Goal: Transaction & Acquisition: Obtain resource

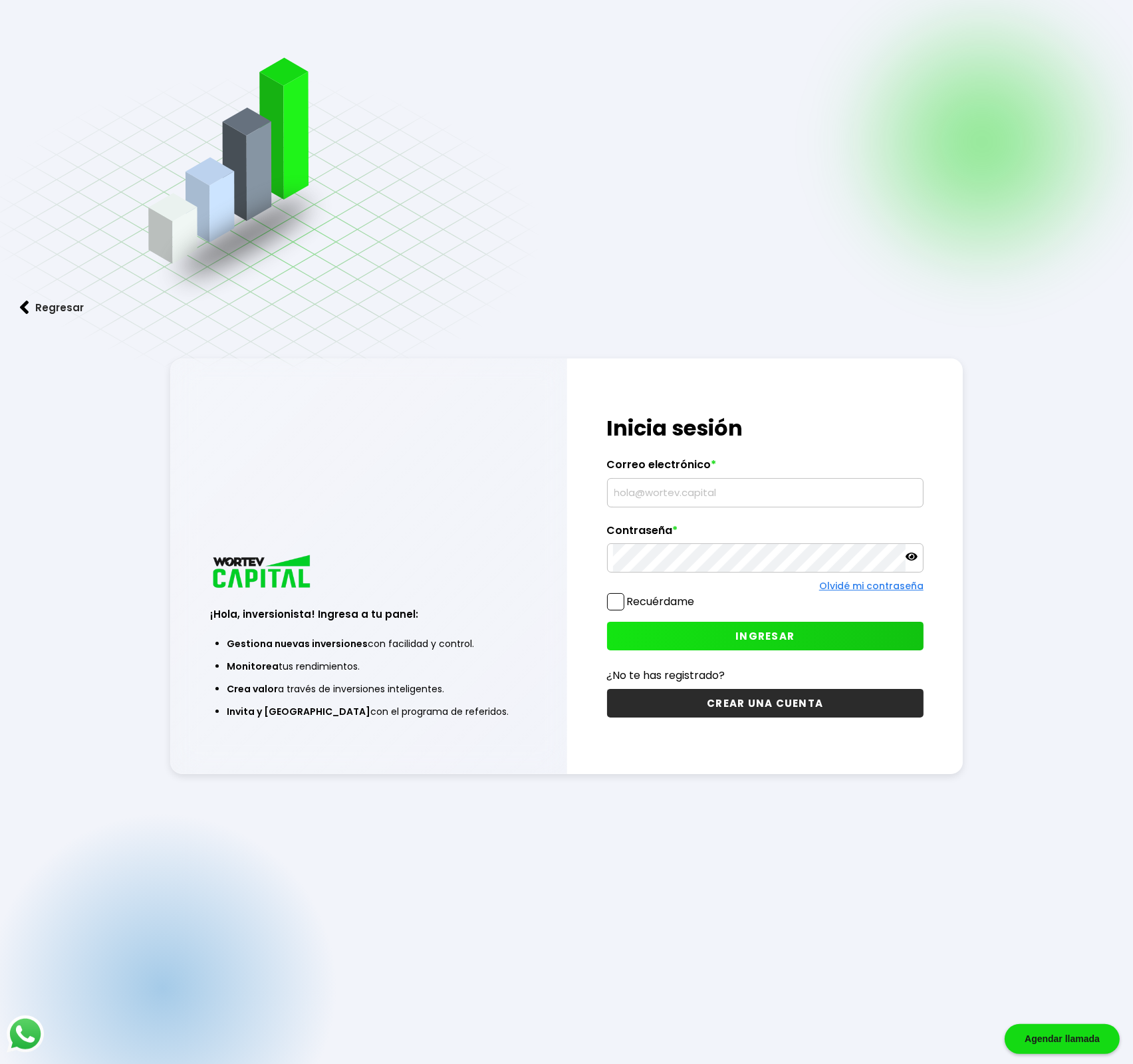
click at [677, 491] on input "text" at bounding box center [765, 493] width 305 height 28
paste input "[EMAIL_ADDRESS][DOMAIN_NAME]"
type input "[EMAIL_ADDRESS][DOMAIN_NAME]"
click at [614, 601] on span at bounding box center [616, 601] width 18 height 18
click at [697, 595] on input "Recuérdame" at bounding box center [697, 595] width 0 height 0
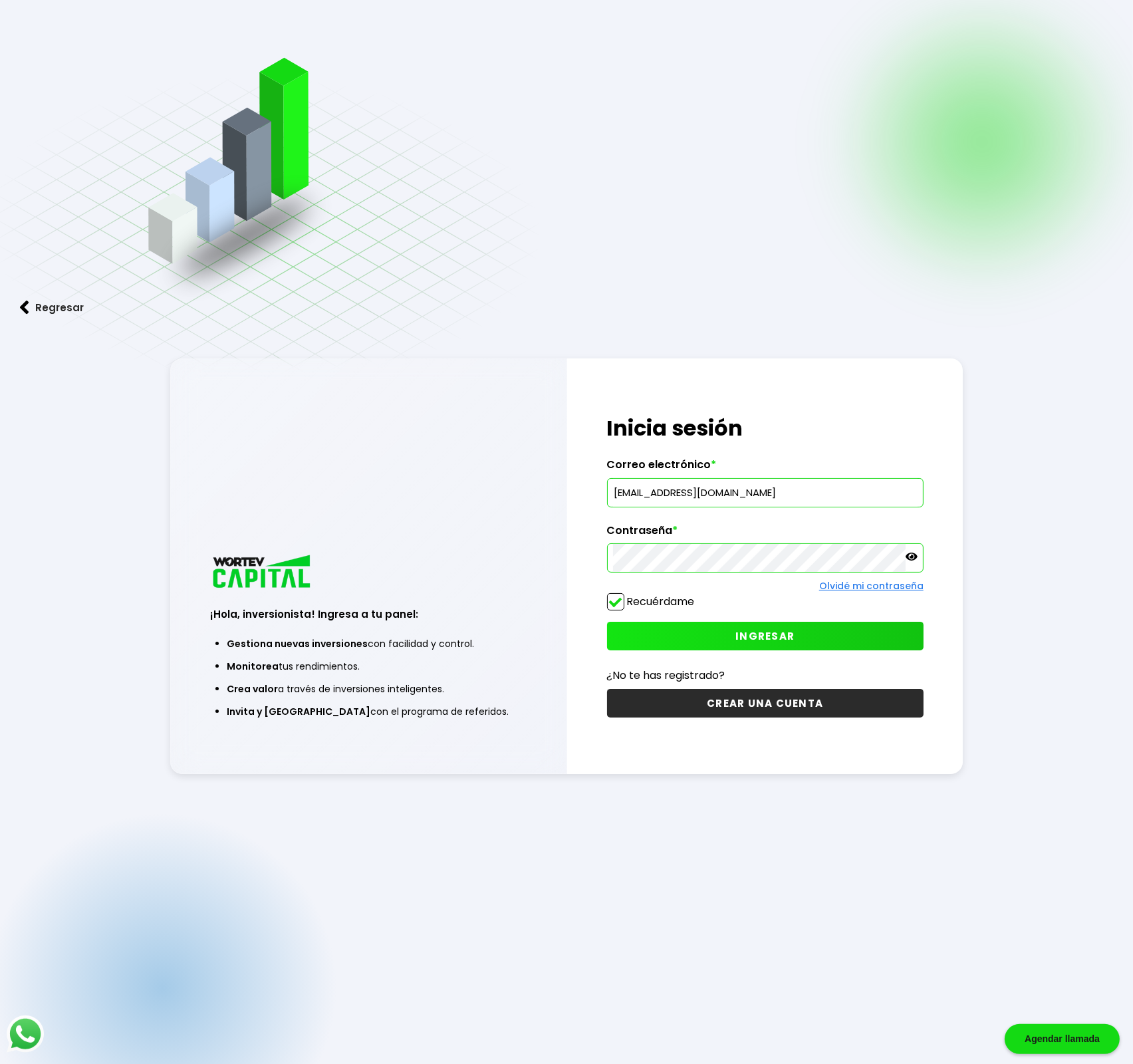
click at [618, 600] on span at bounding box center [616, 601] width 18 height 18
click at [697, 595] on input "Recuérdame" at bounding box center [697, 595] width 0 height 0
click at [697, 633] on button "INGRESAR" at bounding box center [765, 636] width 317 height 28
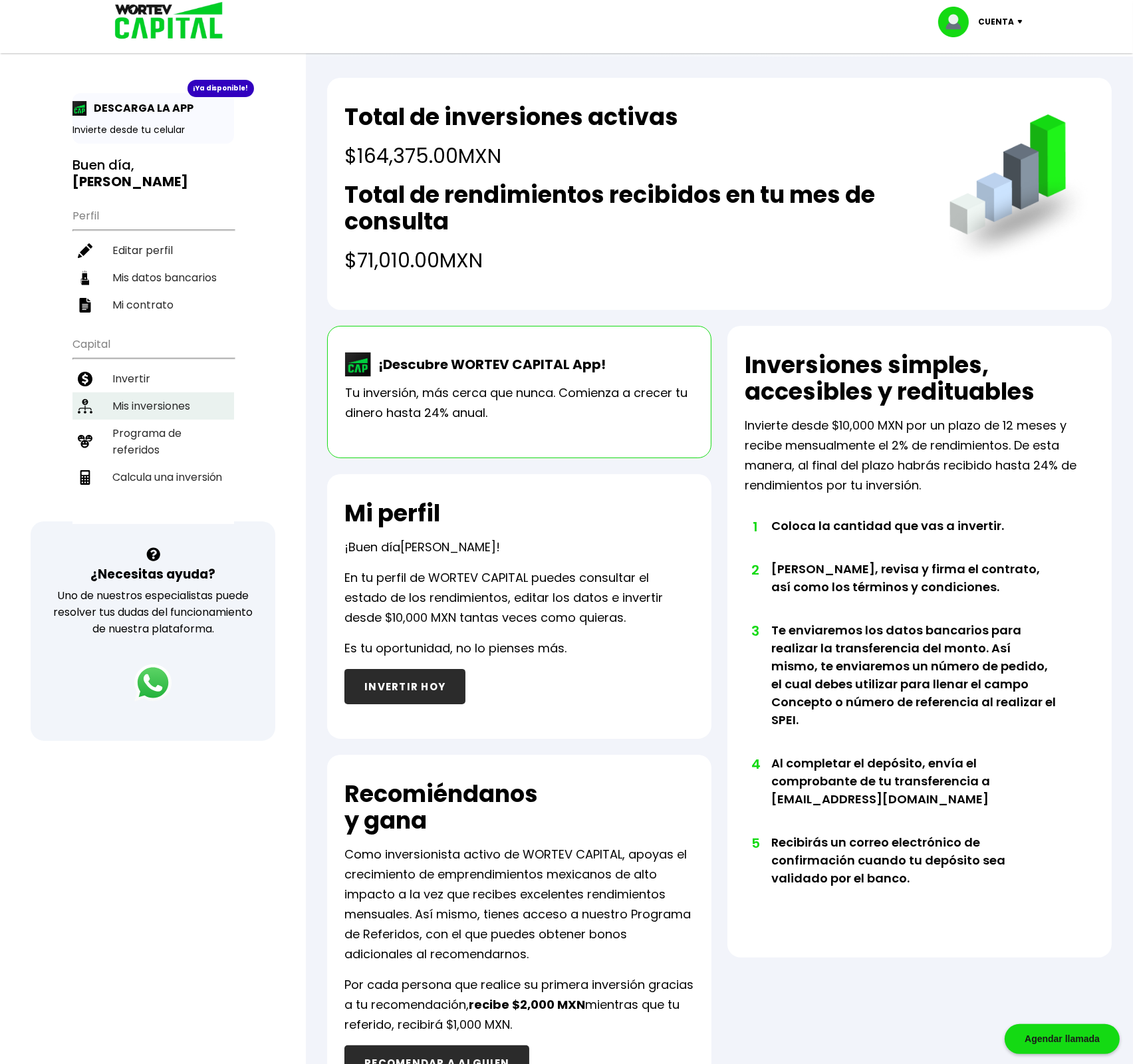
click at [159, 392] on li "Mis inversiones" at bounding box center [153, 406] width 162 height 27
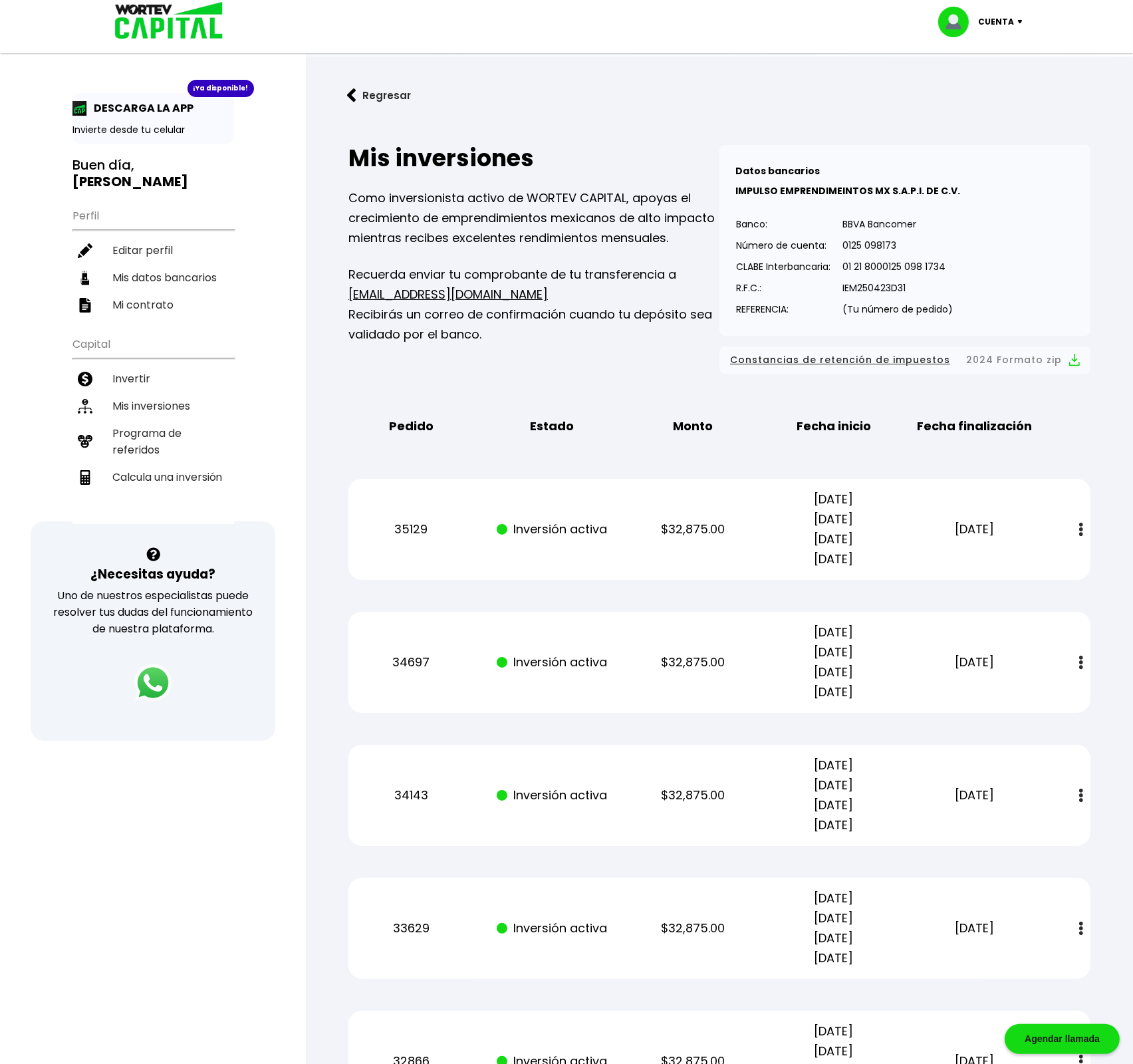
click at [1081, 531] on img at bounding box center [1080, 529] width 4 height 14
click at [1028, 565] on link "Estado de cuenta" at bounding box center [993, 565] width 93 height 17
click at [1083, 668] on img at bounding box center [1080, 662] width 4 height 14
click at [1013, 696] on link "Estado de cuenta" at bounding box center [993, 698] width 93 height 17
click at [1081, 792] on img at bounding box center [1080, 795] width 4 height 14
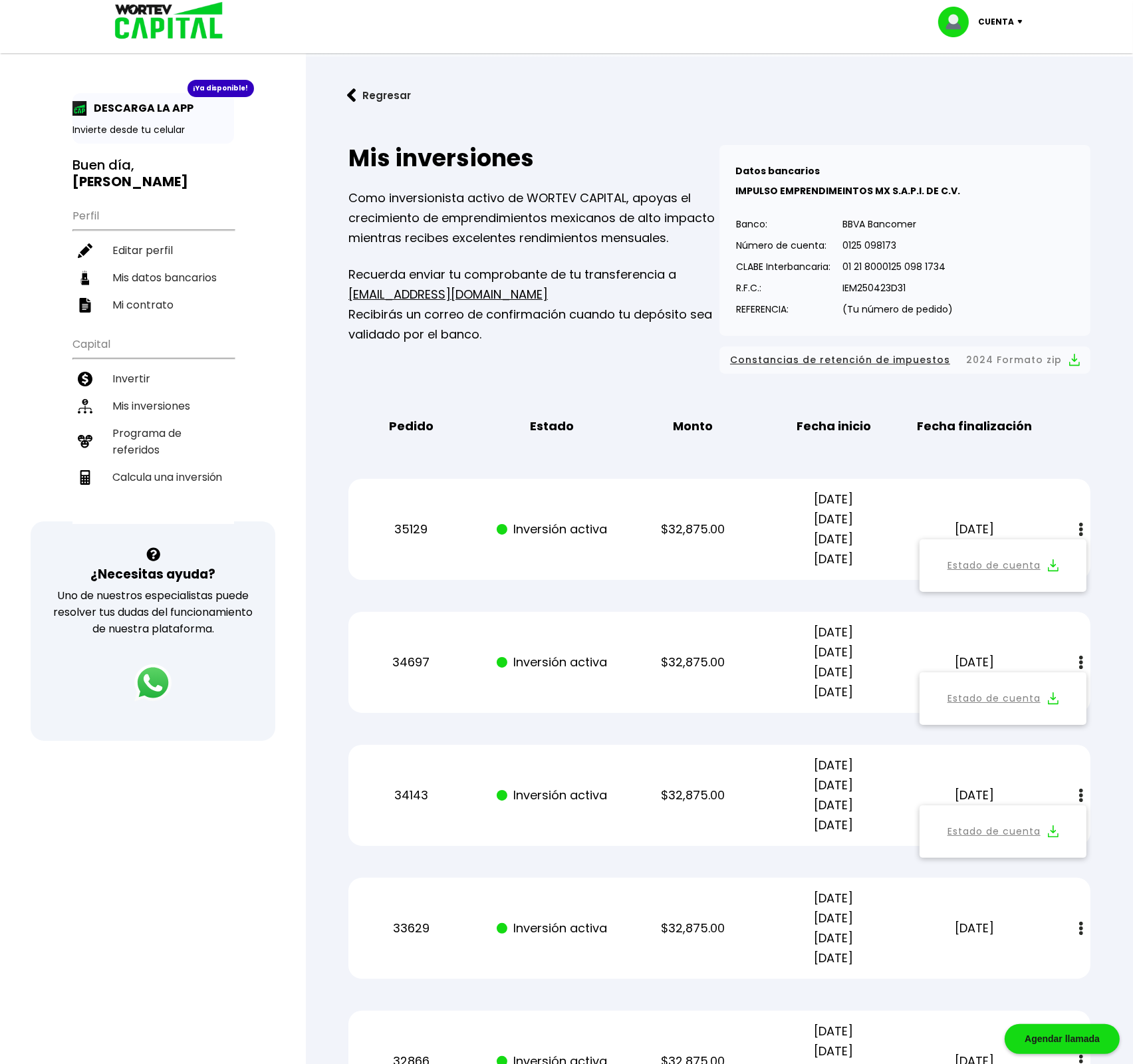
click at [1003, 828] on link "Estado de cuenta" at bounding box center [993, 831] width 93 height 17
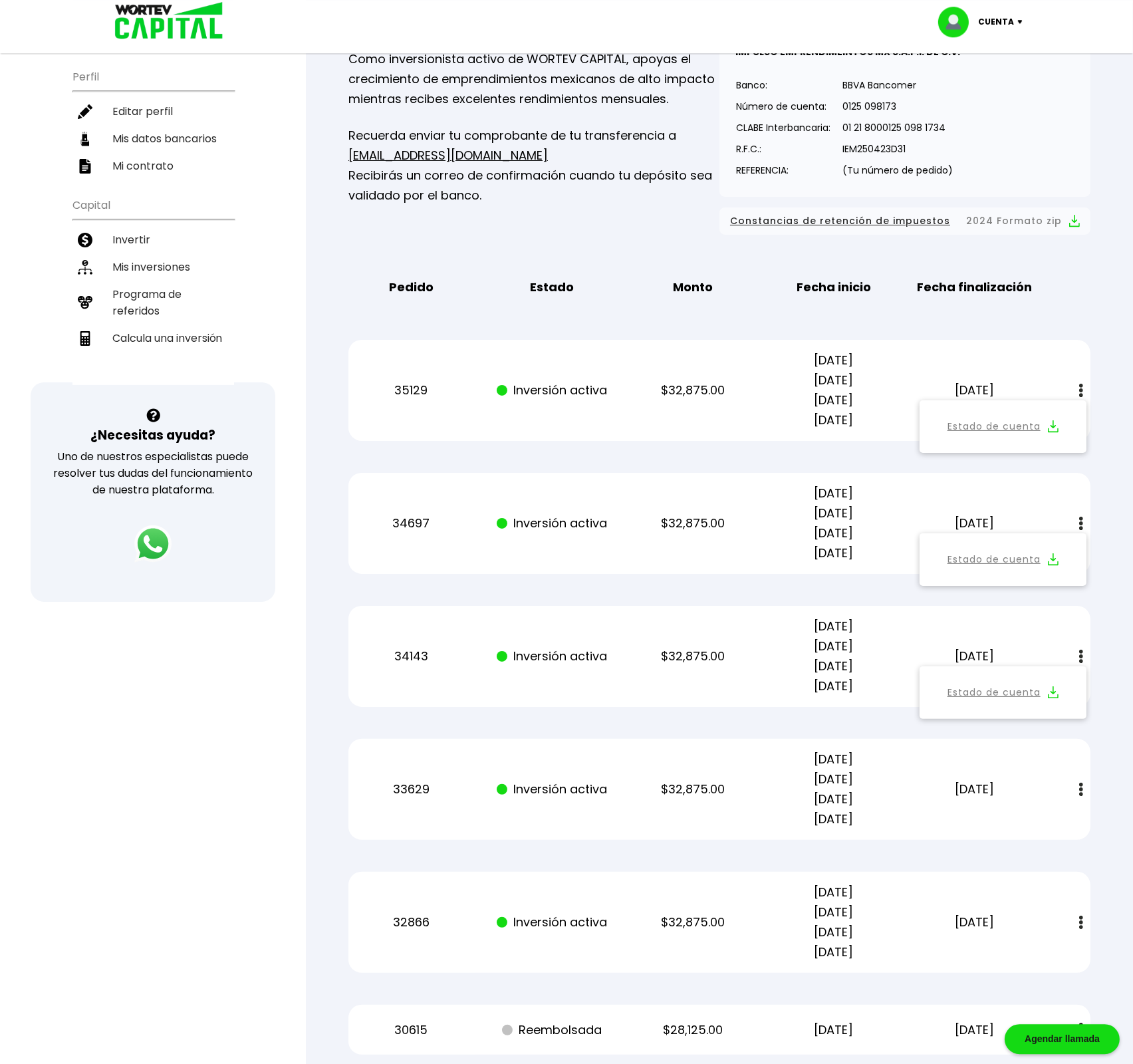
scroll to position [140, 0]
click at [1080, 788] on img at bounding box center [1080, 788] width 4 height 14
click at [999, 823] on link "Estado de cuenta" at bounding box center [993, 824] width 93 height 17
click at [1083, 923] on img at bounding box center [1080, 922] width 4 height 14
click at [981, 955] on link "Estado de cuenta" at bounding box center [993, 957] width 93 height 17
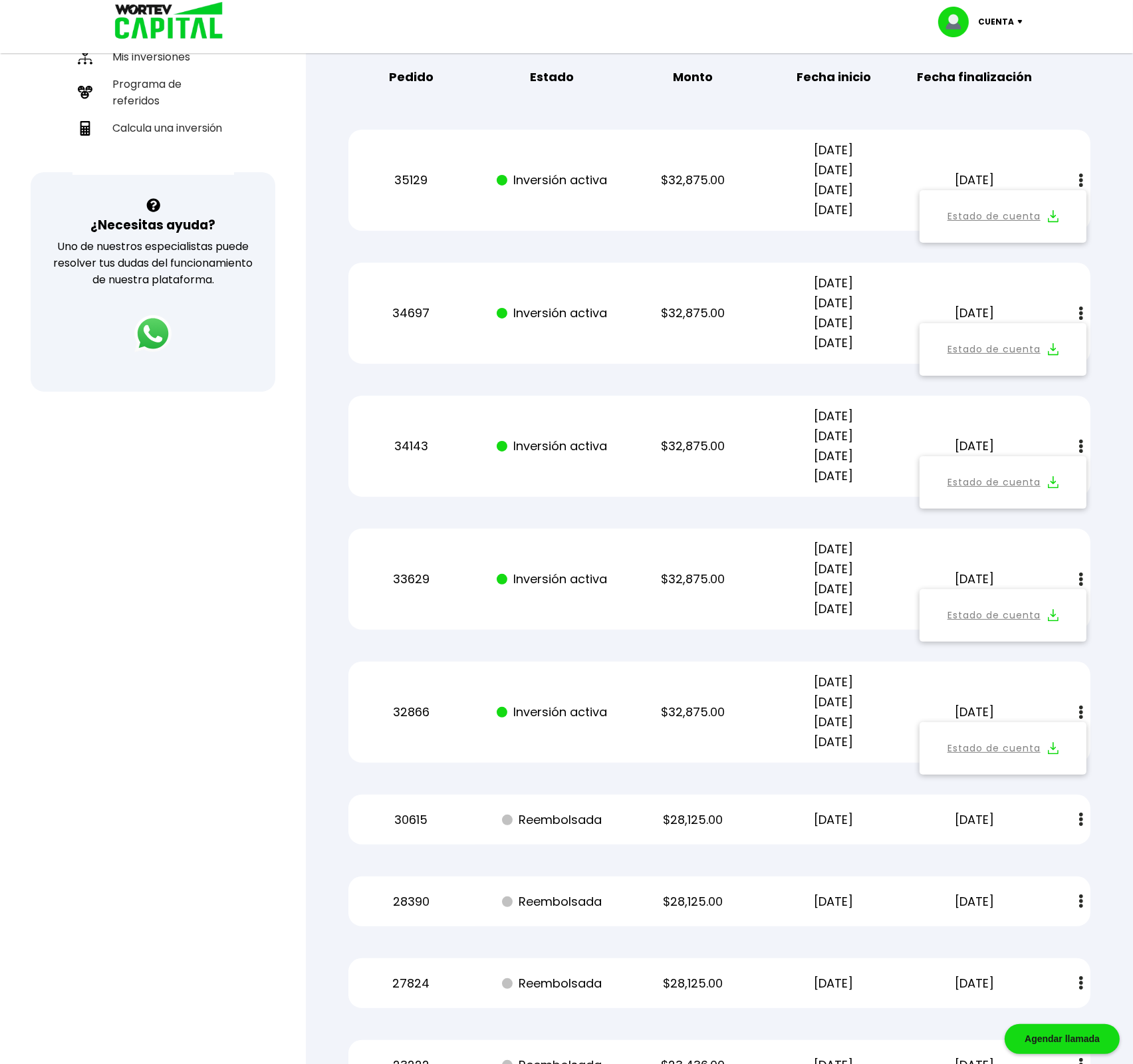
scroll to position [0, 0]
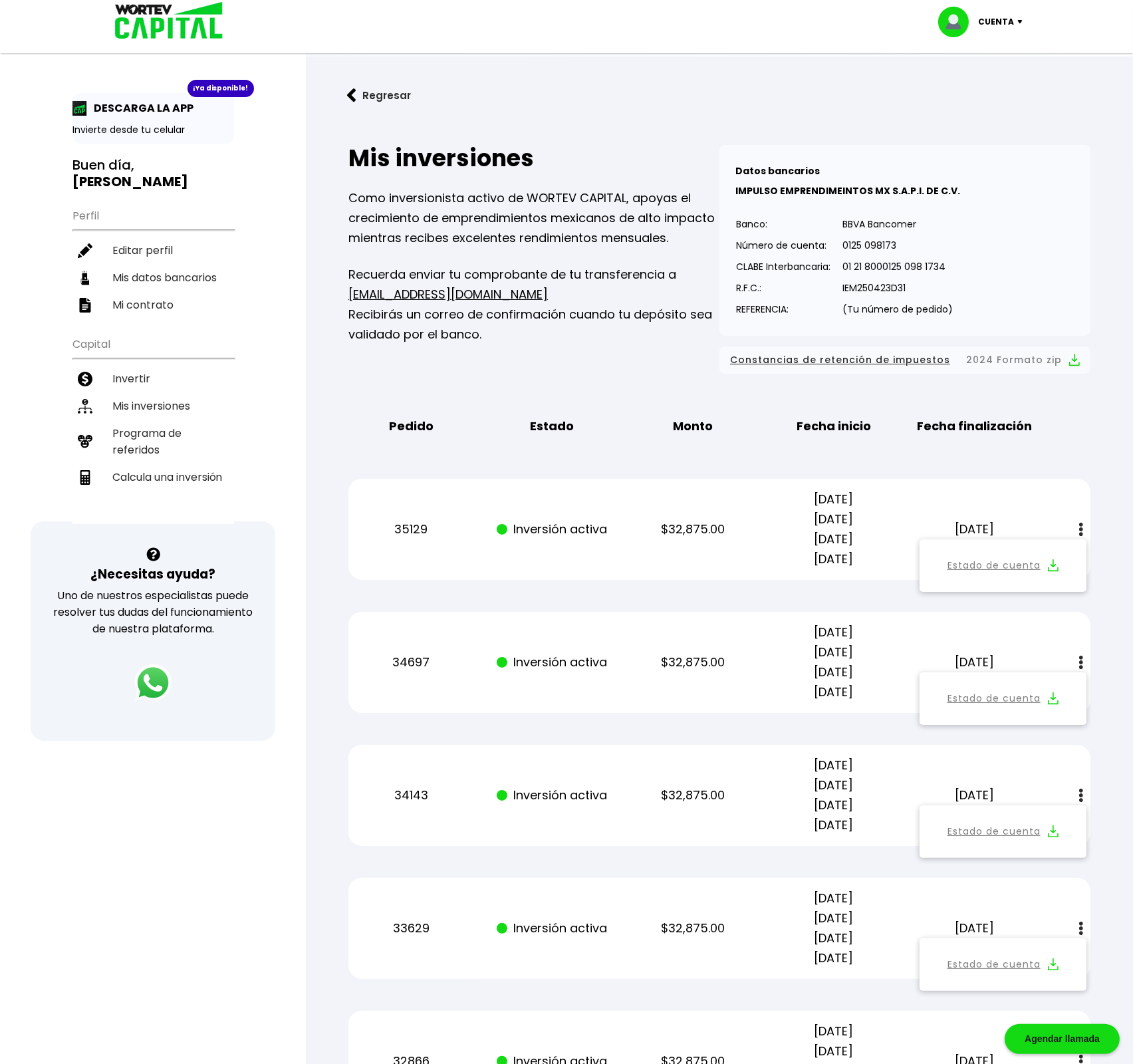
click at [978, 23] on img at bounding box center [958, 22] width 40 height 31
click at [970, 95] on li "Cerrar sesión" at bounding box center [982, 88] width 107 height 27
